Goal: Information Seeking & Learning: Learn about a topic

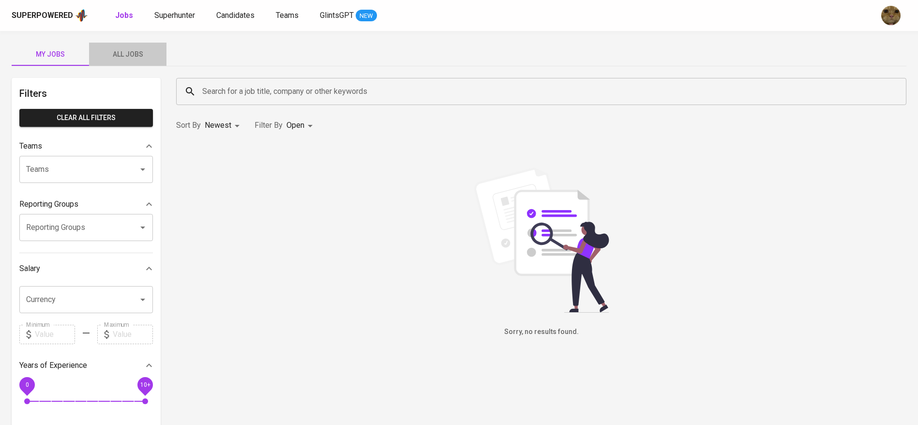
click at [129, 59] on span "All Jobs" at bounding box center [128, 54] width 66 height 12
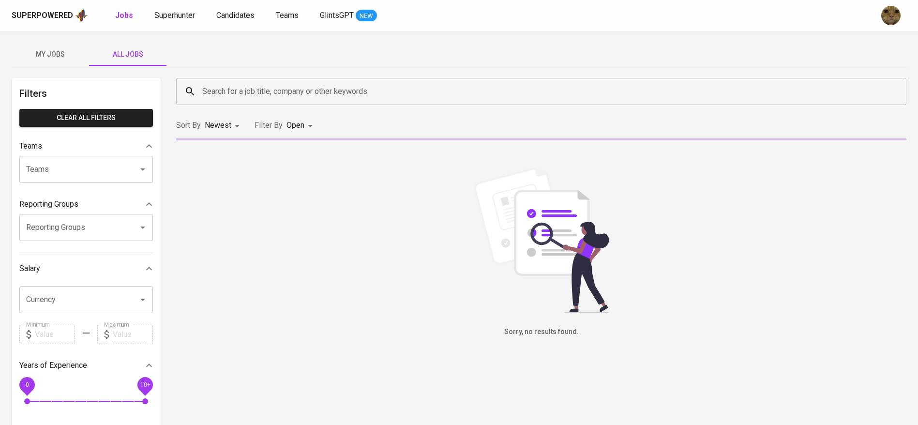
click at [257, 103] on div "Search for a job title, company or other keywords" at bounding box center [541, 91] width 730 height 27
click at [237, 88] on input "Search for a job title, company or other keywords" at bounding box center [543, 91] width 687 height 18
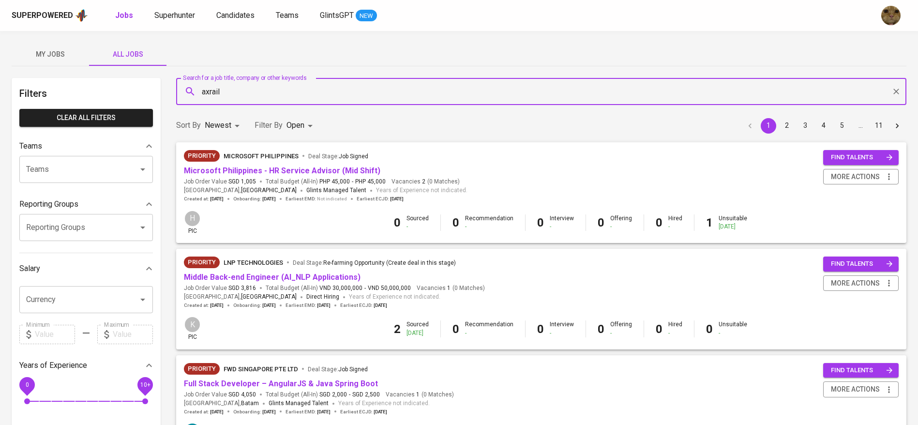
type input "axrail"
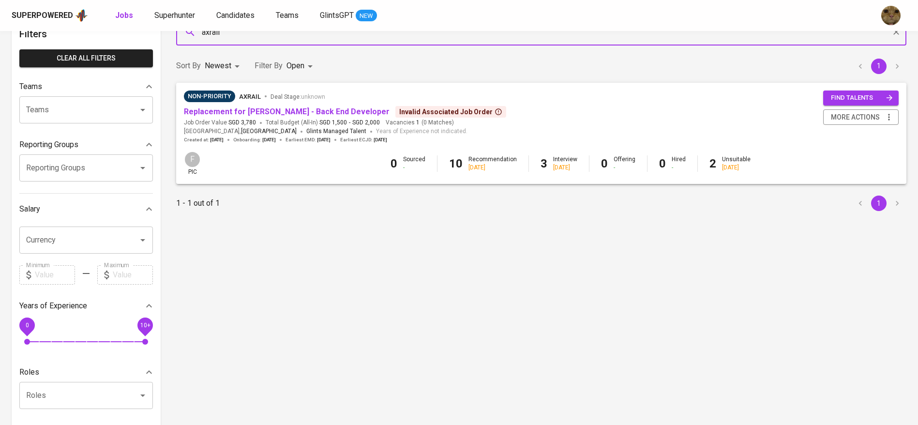
scroll to position [60, 0]
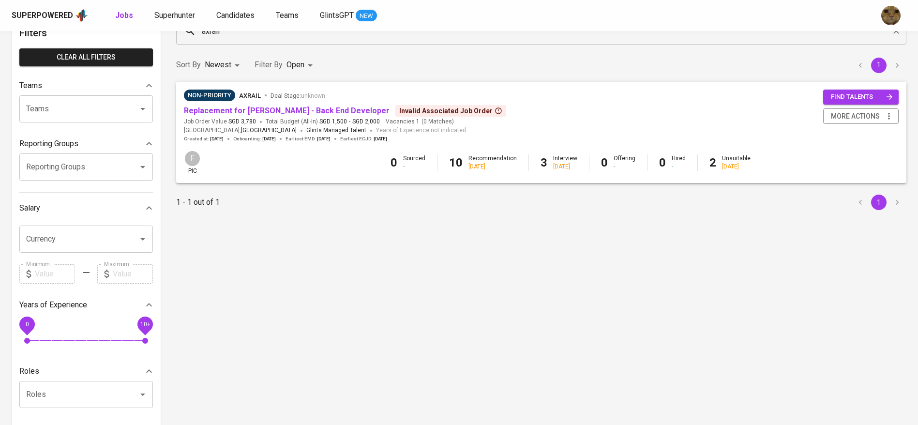
click at [216, 110] on link "Replacement for Syakur Rahman - Back End Developer" at bounding box center [287, 110] width 206 height 9
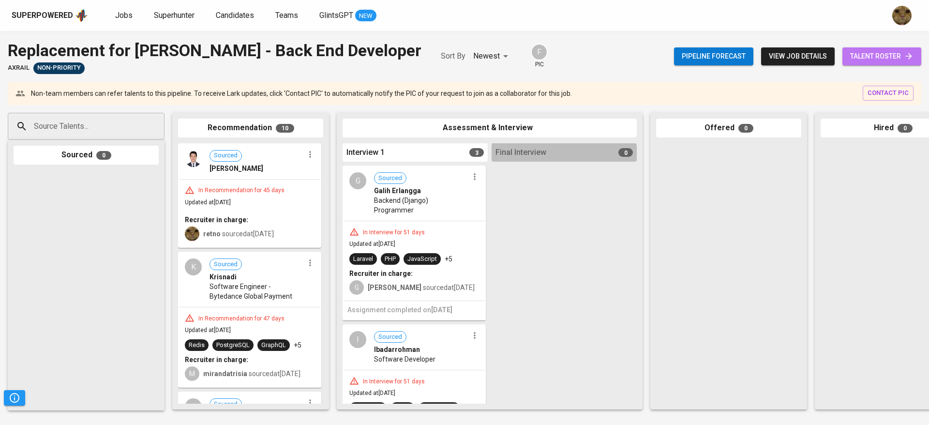
click at [859, 58] on span "talent roster" at bounding box center [881, 56] width 63 height 12
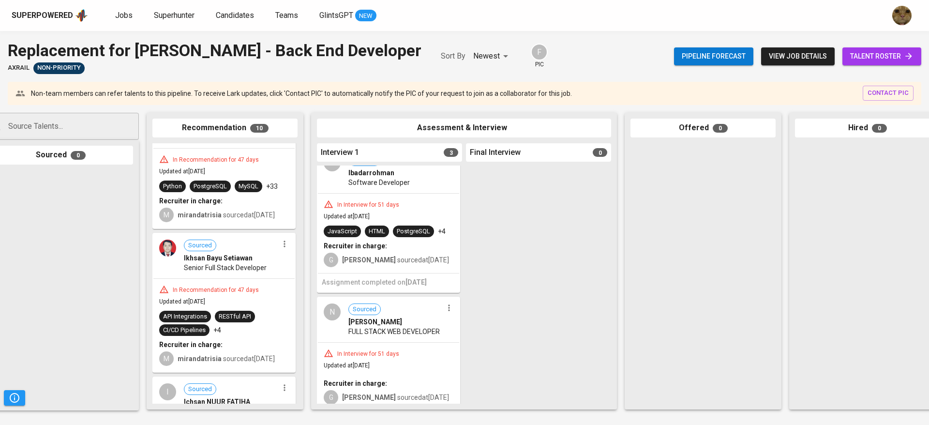
scroll to position [187, 0]
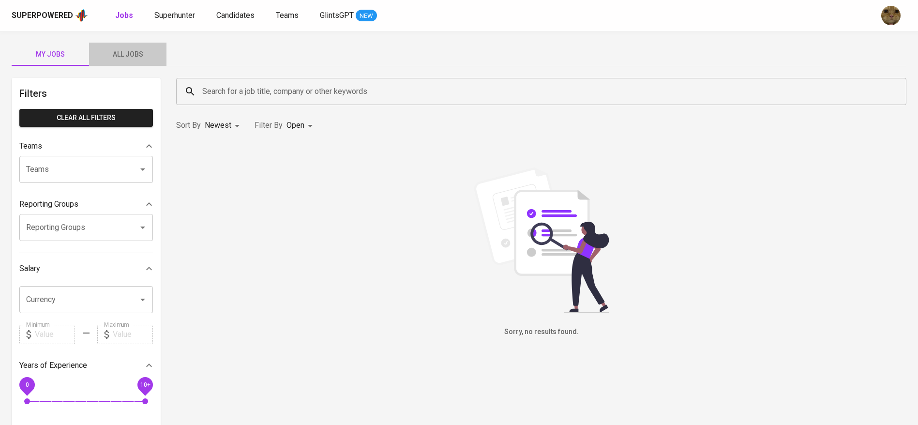
click at [117, 62] on button "All Jobs" at bounding box center [127, 54] width 77 height 23
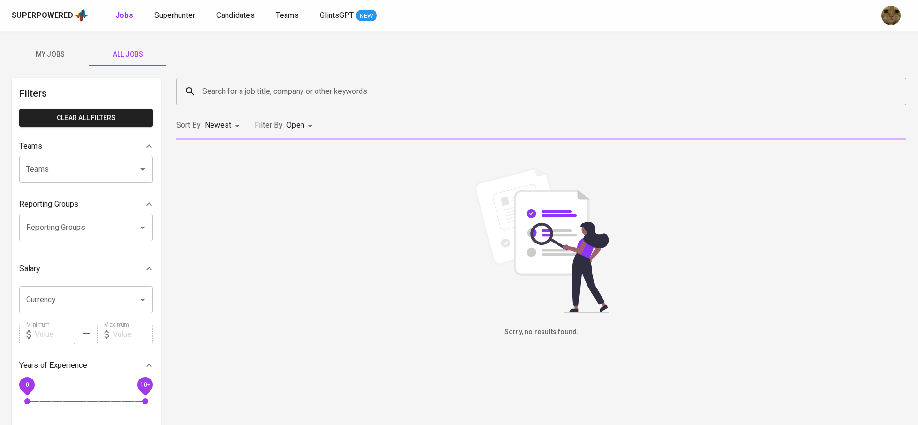
click at [217, 92] on input "Search for a job title, company or other keywords" at bounding box center [543, 91] width 687 height 18
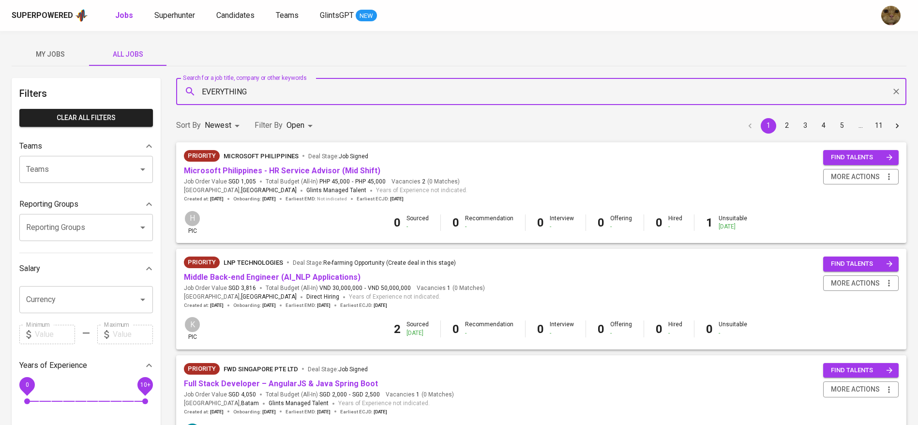
type input "EVERYTHING"
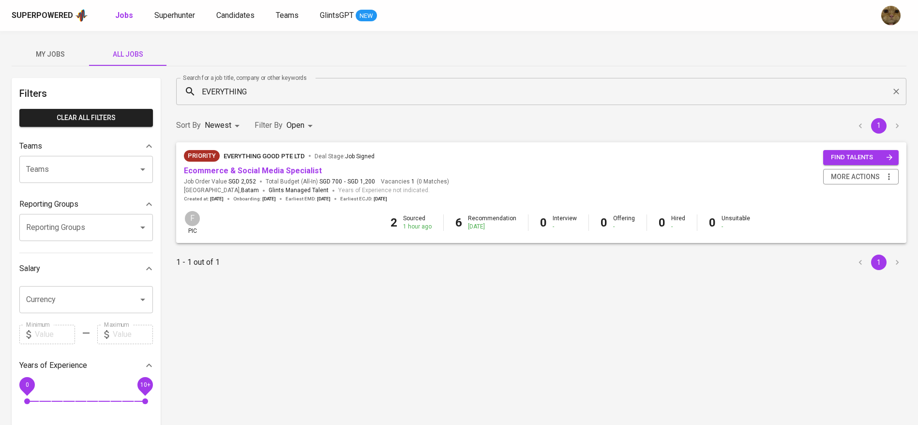
click at [228, 178] on span "SGD 2,052" at bounding box center [242, 182] width 28 height 8
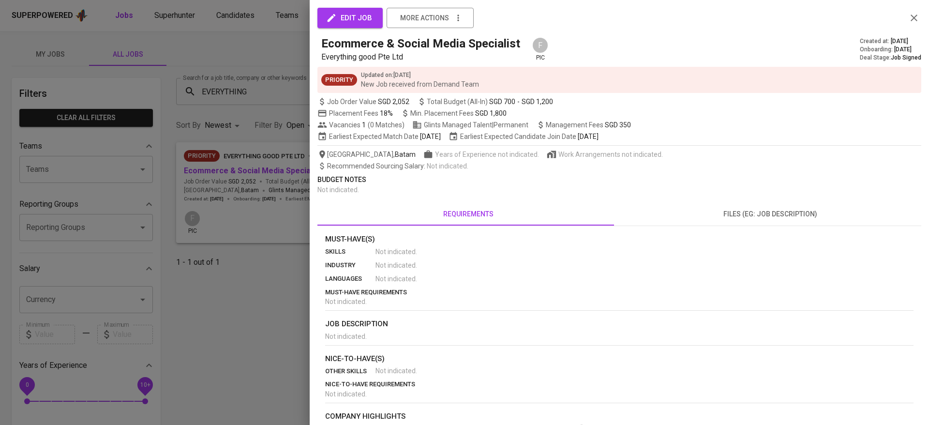
click at [226, 175] on div at bounding box center [464, 212] width 929 height 425
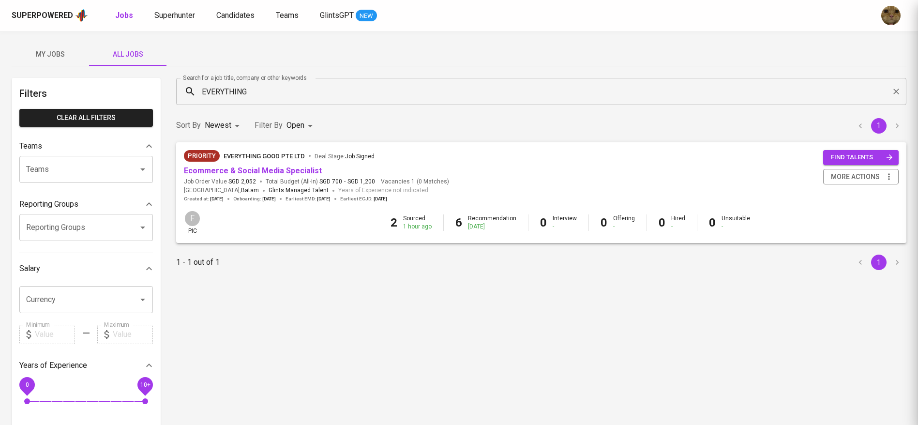
click at [222, 172] on link "Ecommerce & Social Media Specialist" at bounding box center [253, 170] width 138 height 9
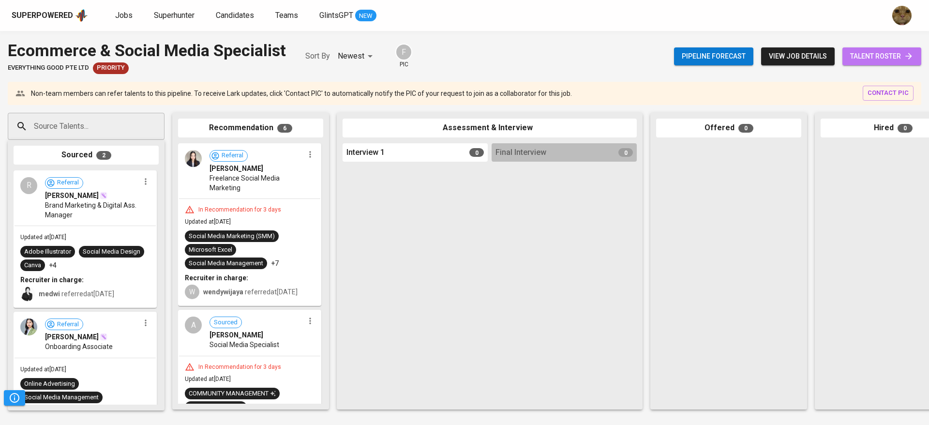
click at [909, 47] on link "talent roster" at bounding box center [881, 56] width 79 height 18
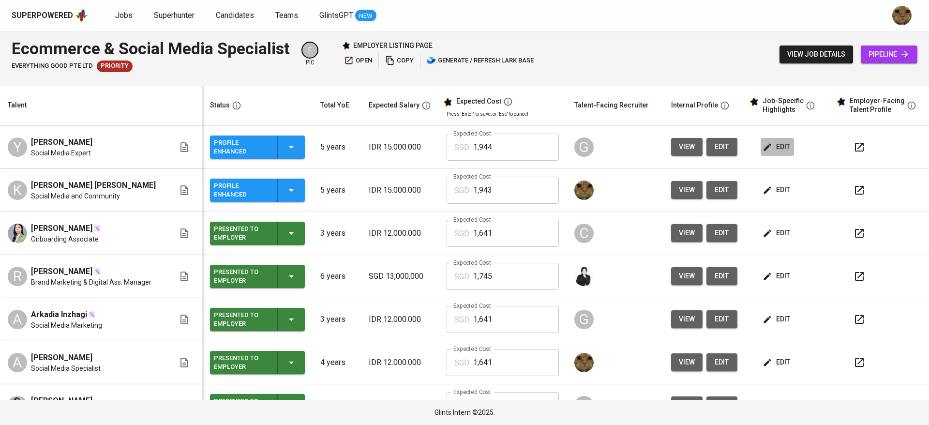
click at [763, 146] on icon "button" at bounding box center [766, 146] width 7 height 7
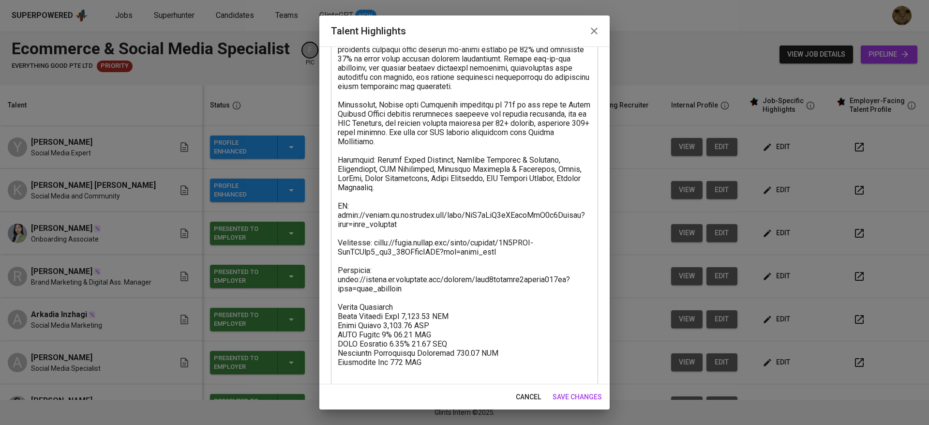
scroll to position [102, 0]
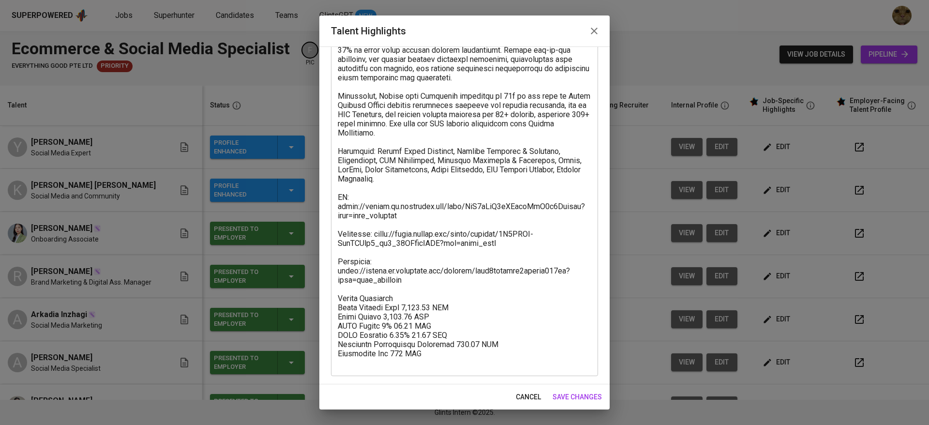
click at [529, 390] on button "cancel" at bounding box center [528, 397] width 33 height 18
